Goal: Transaction & Acquisition: Purchase product/service

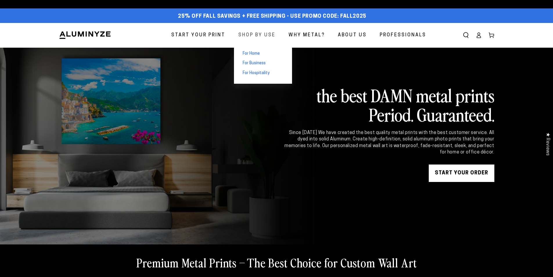
click at [256, 34] on span "Shop By Use" at bounding box center [256, 35] width 37 height 8
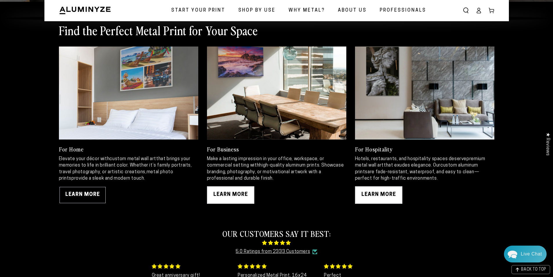
click at [73, 190] on link "LEARN MORE" at bounding box center [82, 194] width 47 height 17
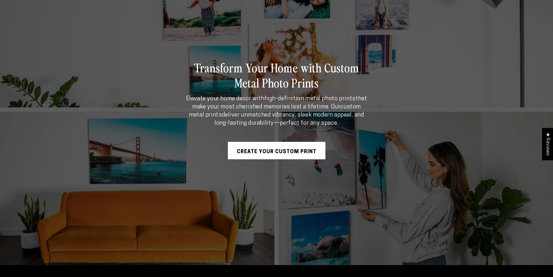
scroll to position [87, 0]
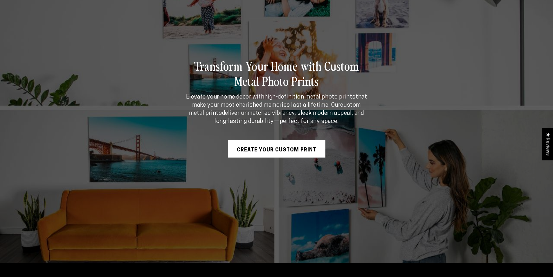
click at [274, 145] on link "Create Your Custom Print" at bounding box center [277, 148] width 98 height 17
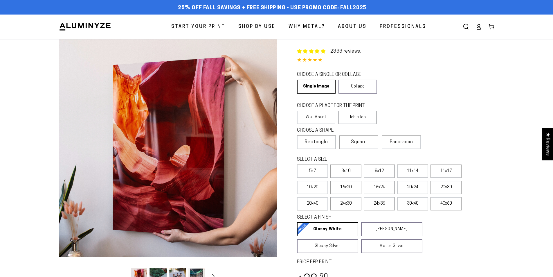
select select "**********"
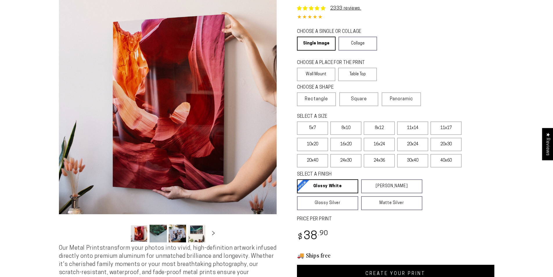
scroll to position [87, 0]
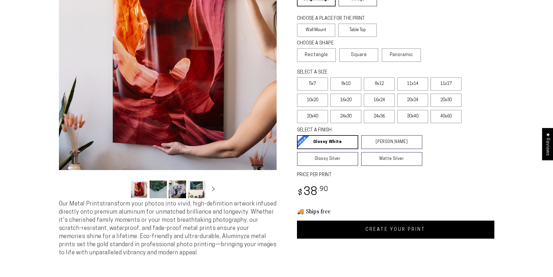
click at [352, 229] on link "CREATE YOUR PRINT" at bounding box center [395, 229] width 197 height 18
